Goal: Transaction & Acquisition: Purchase product/service

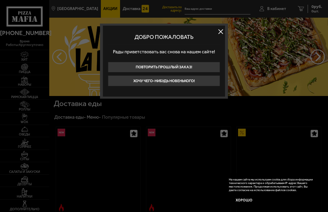
click at [224, 28] on button at bounding box center [220, 31] width 9 height 9
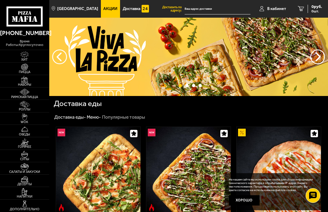
click at [280, 7] on span "В кабинет" at bounding box center [276, 9] width 19 height 4
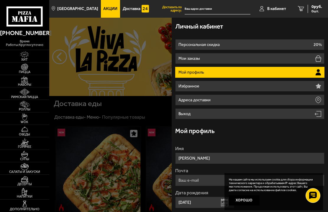
click at [21, 71] on img at bounding box center [24, 67] width 13 height 7
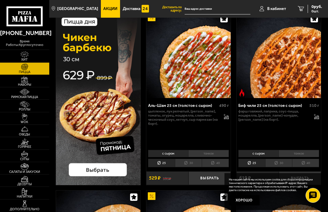
click at [212, 154] on li "тонкое" at bounding box center [208, 153] width 41 height 7
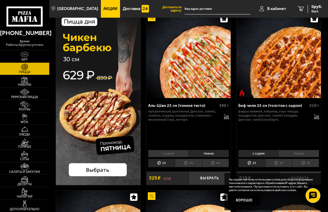
click at [213, 177] on button "Выбрать" at bounding box center [209, 178] width 42 height 14
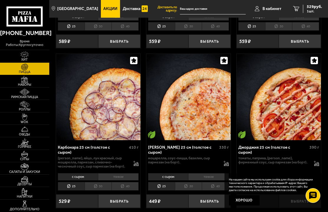
scroll to position [1486, 0]
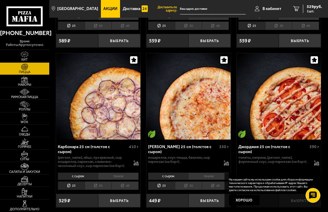
click at [118, 173] on li "тонкое" at bounding box center [118, 176] width 41 height 7
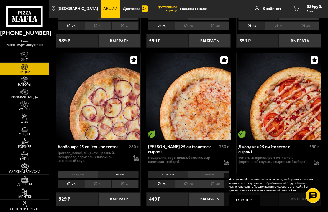
click at [72, 171] on li "с сыром" at bounding box center [78, 174] width 40 height 7
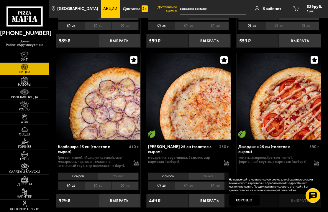
click at [115, 173] on li "тонкое" at bounding box center [118, 176] width 41 height 7
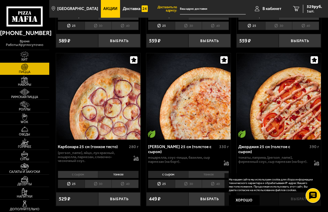
click at [73, 171] on li "с сыром" at bounding box center [78, 174] width 40 height 7
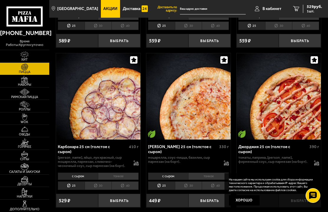
click at [113, 173] on li "тонкое" at bounding box center [118, 176] width 41 height 7
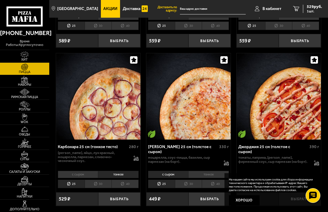
click at [80, 171] on li "с сыром" at bounding box center [78, 174] width 40 height 7
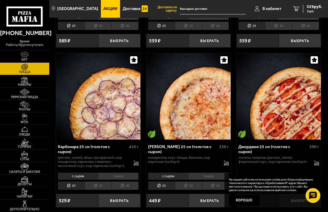
click at [112, 173] on li "тонкое" at bounding box center [118, 176] width 41 height 7
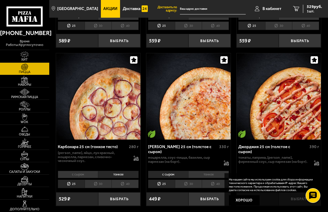
click at [78, 171] on li "с сыром" at bounding box center [78, 174] width 40 height 7
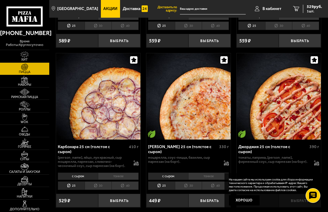
click at [125, 173] on li "тонкое" at bounding box center [118, 176] width 41 height 7
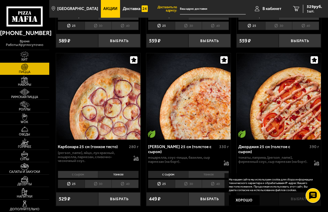
click at [124, 192] on button "Выбрать" at bounding box center [119, 199] width 42 height 14
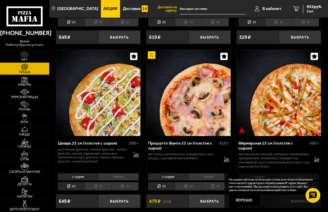
scroll to position [510, 0]
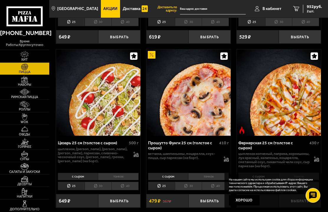
click at [126, 173] on li "тонкое" at bounding box center [118, 176] width 41 height 7
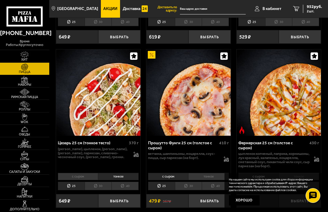
click at [126, 194] on button "Выбрать" at bounding box center [119, 201] width 42 height 14
click at [21, 146] on img at bounding box center [24, 141] width 13 height 7
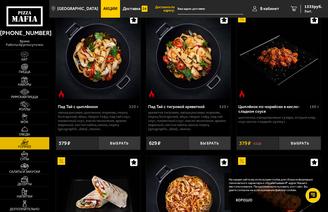
scroll to position [14, 0]
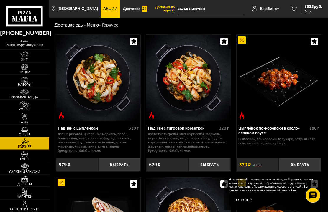
click at [308, 6] on span "1335 руб." at bounding box center [313, 7] width 18 height 4
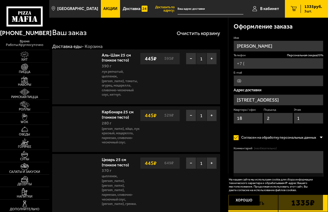
type input "[STREET_ADDRESS]"
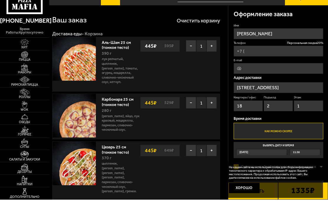
scroll to position [15, 0]
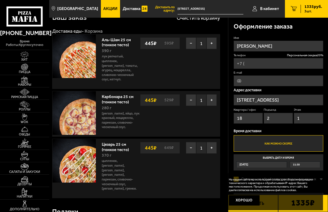
click at [270, 64] on input "Телефон Персональная скидка 20 %" at bounding box center [278, 63] width 90 height 11
type input "[PHONE_NUMBER]"
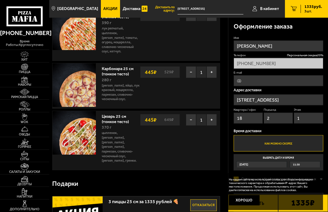
scroll to position [43, 0]
click at [246, 206] on button "Хорошо" at bounding box center [244, 200] width 31 height 10
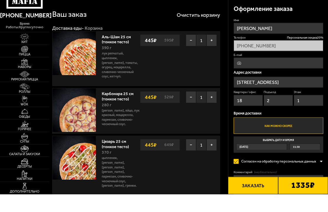
scroll to position [19, 0]
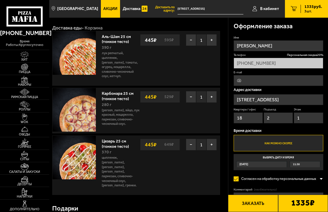
click at [189, 40] on button "−" at bounding box center [191, 40] width 10 height 12
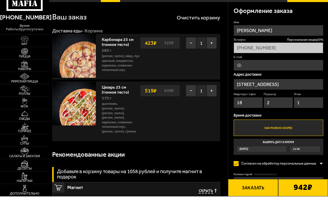
scroll to position [17, 0]
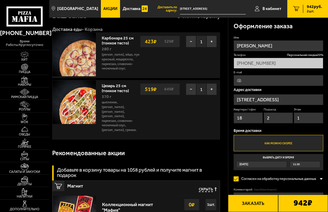
click at [248, 205] on button "Заказать" at bounding box center [253, 203] width 50 height 17
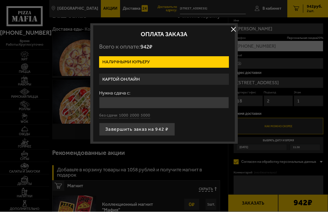
click at [109, 81] on label "Картой онлайн" at bounding box center [164, 79] width 130 height 11
click at [0, 0] on input "Картой онлайн" at bounding box center [0, 0] width 0 height 0
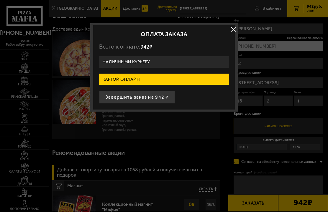
click at [112, 64] on label "Наличными курьеру" at bounding box center [164, 62] width 130 height 11
click at [0, 0] on input "Наличными курьеру" at bounding box center [0, 0] width 0 height 0
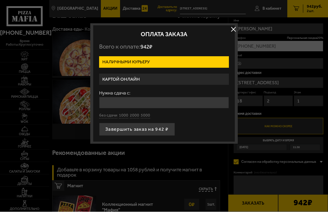
click at [110, 80] on label "Картой онлайн" at bounding box center [164, 79] width 130 height 11
click at [0, 0] on input "Картой онлайн" at bounding box center [0, 0] width 0 height 0
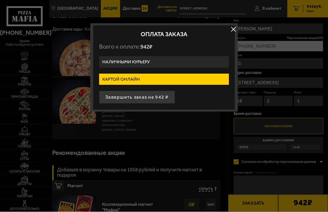
click at [112, 61] on label "Наличными курьеру" at bounding box center [164, 62] width 130 height 11
click at [0, 0] on input "Наличными курьеру" at bounding box center [0, 0] width 0 height 0
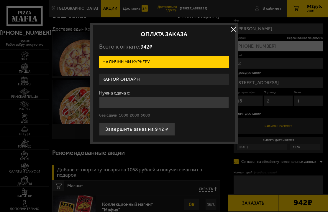
click at [111, 78] on label "Картой онлайн" at bounding box center [164, 79] width 130 height 11
click at [0, 0] on input "Картой онлайн" at bounding box center [0, 0] width 0 height 0
